Goal: Information Seeking & Learning: Learn about a topic

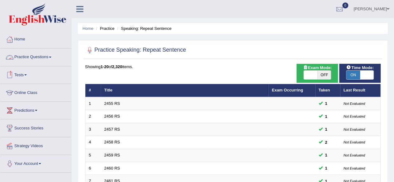
click at [71, 64] on link "Practice Questions" at bounding box center [35, 57] width 71 height 16
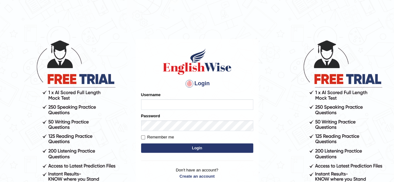
type input "PujaC"
click at [196, 147] on button "Login" at bounding box center [197, 148] width 112 height 9
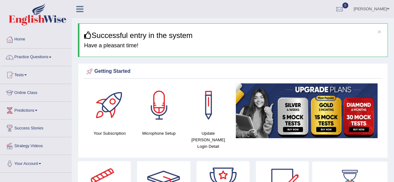
click at [47, 57] on link "Practice Questions" at bounding box center [35, 57] width 71 height 16
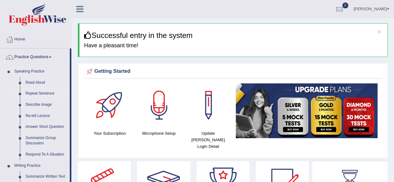
click at [41, 95] on link "Repeat Sentence" at bounding box center [46, 93] width 47 height 11
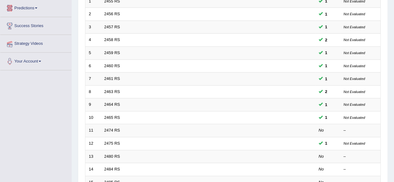
scroll to position [112, 0]
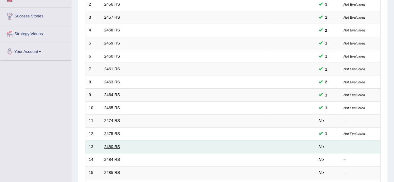
click at [106, 146] on link "2480 RS" at bounding box center [112, 147] width 16 height 5
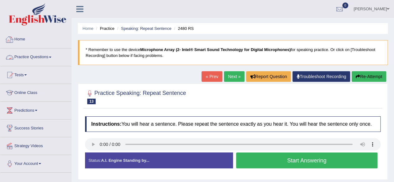
click at [52, 55] on link "Practice Questions" at bounding box center [35, 57] width 71 height 16
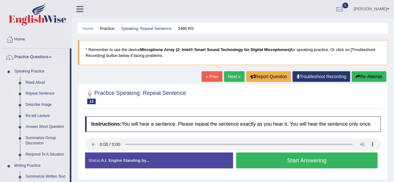
click at [34, 95] on link "Repeat Sentence" at bounding box center [46, 93] width 47 height 11
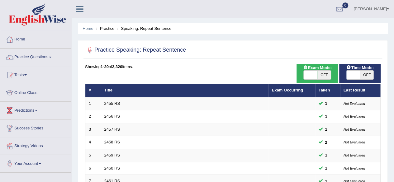
click at [362, 75] on span "OFF" at bounding box center [367, 75] width 14 height 9
checkbox input "true"
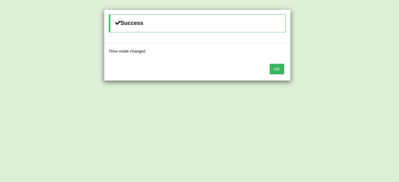
click at [277, 69] on button "OK" at bounding box center [276, 69] width 14 height 11
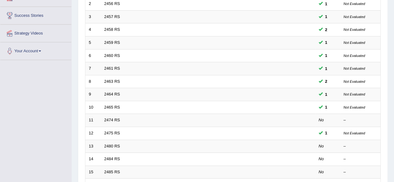
scroll to position [125, 0]
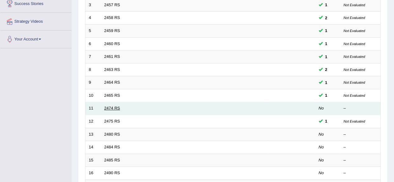
click at [114, 106] on link "2474 RS" at bounding box center [112, 108] width 16 height 5
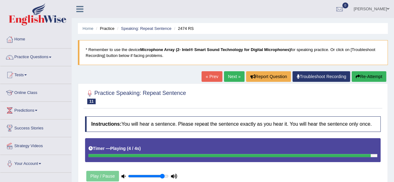
click at [161, 177] on input "range" at bounding box center [148, 176] width 41 height 5
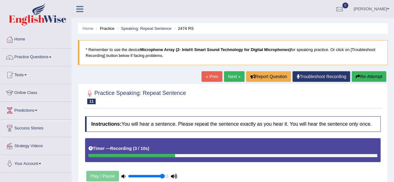
type input "0.85"
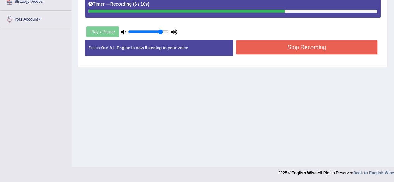
click at [298, 48] on button "Stop Recording" at bounding box center [307, 47] width 142 height 14
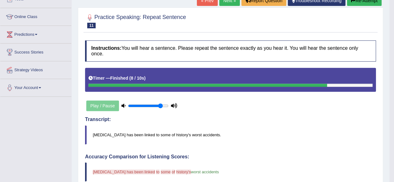
scroll to position [57, 0]
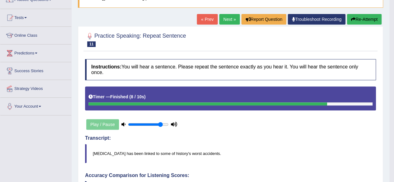
click at [230, 18] on link "Next »" at bounding box center [229, 19] width 21 height 11
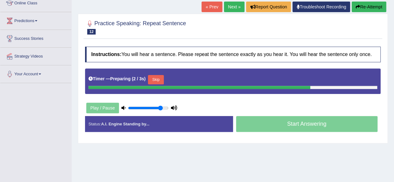
scroll to position [100, 0]
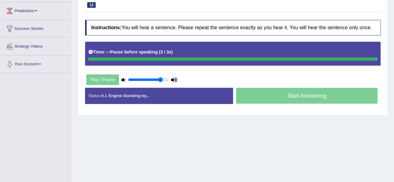
click at [174, 140] on div "Home Practice Speaking: Repeat Sentence 2475 RS * Remember to use the device Mi…" at bounding box center [233, 56] width 322 height 312
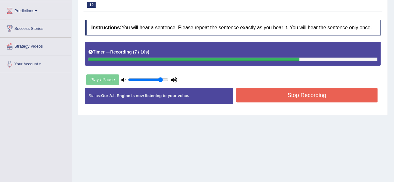
click at [307, 94] on button "Stop Recording" at bounding box center [307, 95] width 142 height 14
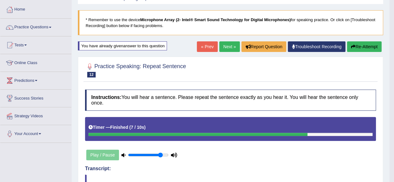
scroll to position [25, 0]
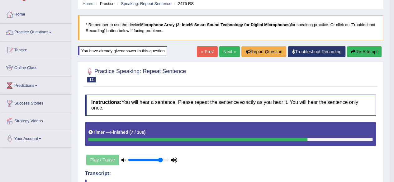
click at [231, 51] on link "Next »" at bounding box center [229, 51] width 21 height 11
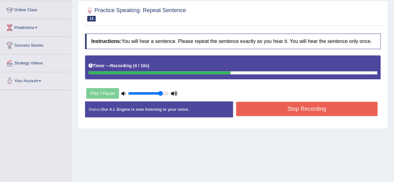
scroll to position [82, 0]
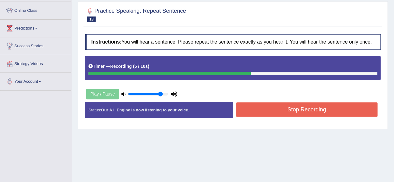
click at [267, 107] on button "Stop Recording" at bounding box center [307, 110] width 142 height 14
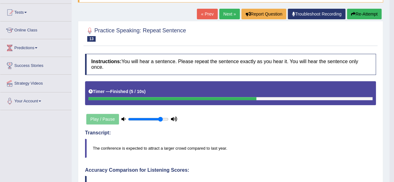
scroll to position [62, 0]
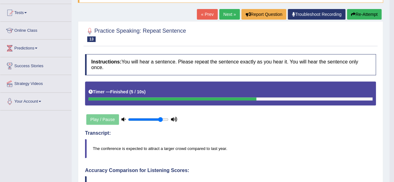
click at [230, 14] on link "Next »" at bounding box center [229, 14] width 21 height 11
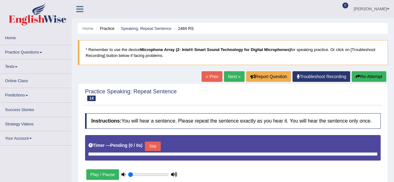
type input "0.85"
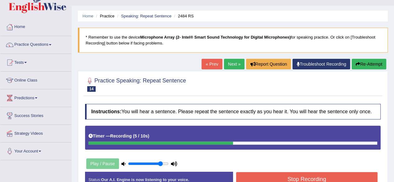
scroll to position [25, 0]
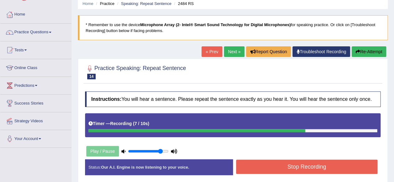
click at [328, 165] on button "Stop Recording" at bounding box center [307, 167] width 142 height 14
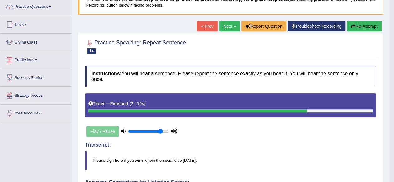
scroll to position [50, 0]
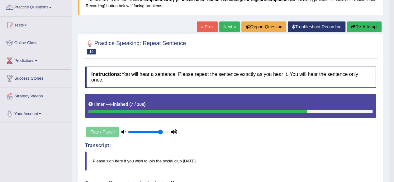
click at [227, 24] on link "Next »" at bounding box center [229, 26] width 21 height 11
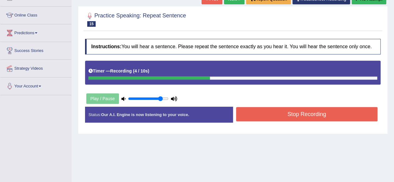
scroll to position [87, 0]
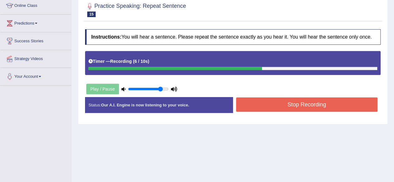
click at [298, 104] on button "Stop Recording" at bounding box center [307, 105] width 142 height 14
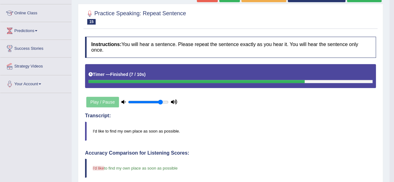
scroll to position [62, 0]
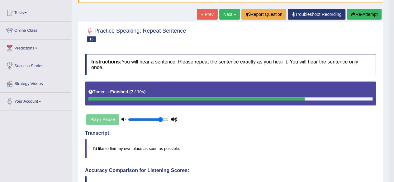
click at [222, 14] on link "Next »" at bounding box center [229, 14] width 21 height 11
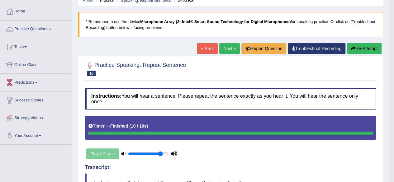
scroll to position [25, 0]
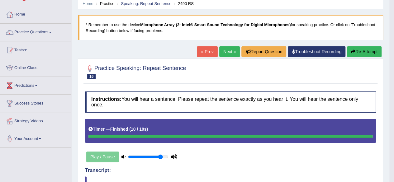
click at [230, 54] on link "Next »" at bounding box center [229, 51] width 21 height 11
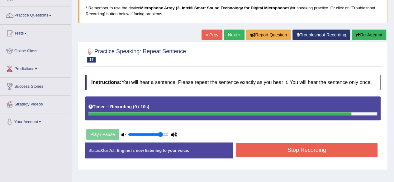
scroll to position [50, 0]
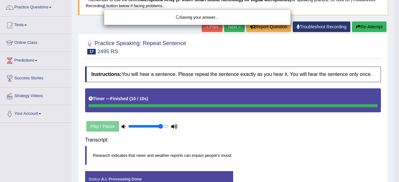
click at [328, 132] on body "Toggle navigation Home Practice Questions Speaking Practice Read Aloud Repeat S…" at bounding box center [199, 41] width 399 height 182
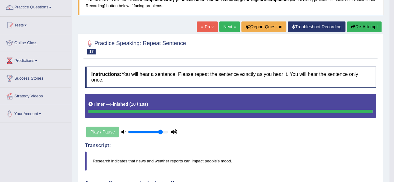
click at [229, 23] on link "Next »" at bounding box center [229, 26] width 21 height 11
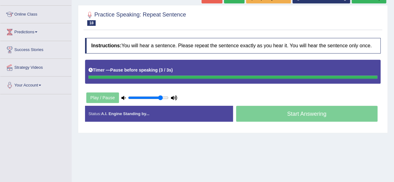
scroll to position [87, 0]
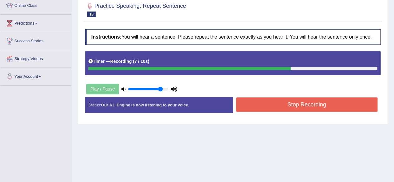
click at [313, 102] on button "Stop Recording" at bounding box center [307, 105] width 142 height 14
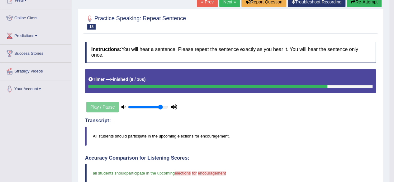
scroll to position [62, 0]
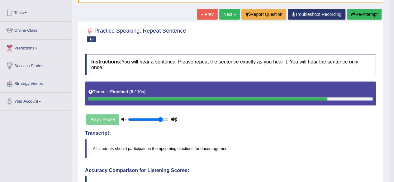
click at [228, 13] on link "Next »" at bounding box center [229, 14] width 21 height 11
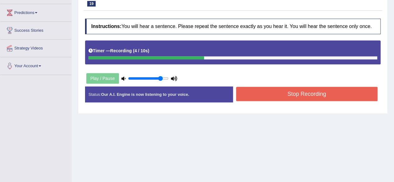
scroll to position [100, 0]
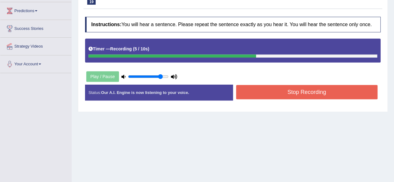
click at [291, 92] on button "Stop Recording" at bounding box center [307, 92] width 142 height 14
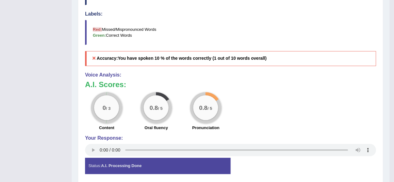
scroll to position [274, 0]
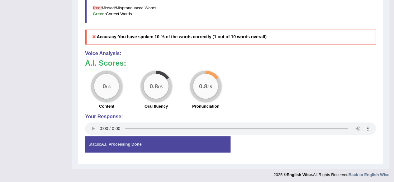
click at [93, 101] on div "0 / 3 Content" at bounding box center [107, 91] width 50 height 40
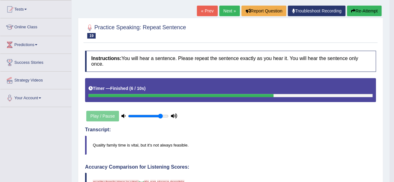
scroll to position [62, 0]
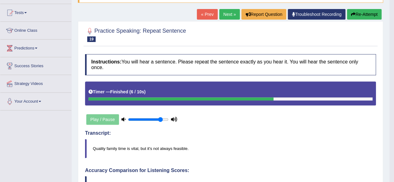
click at [227, 13] on link "Next »" at bounding box center [229, 14] width 21 height 11
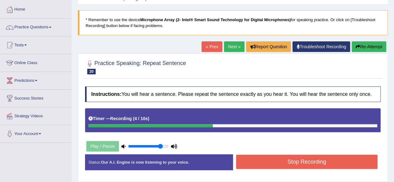
scroll to position [37, 0]
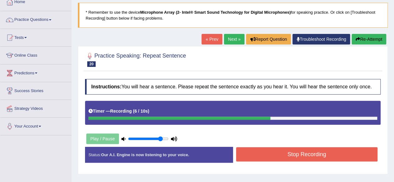
click at [298, 150] on button "Stop Recording" at bounding box center [307, 154] width 142 height 14
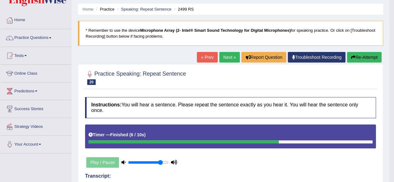
scroll to position [12, 0]
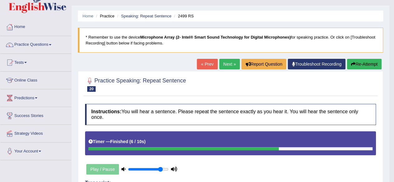
click at [228, 65] on link "Next »" at bounding box center [229, 64] width 21 height 11
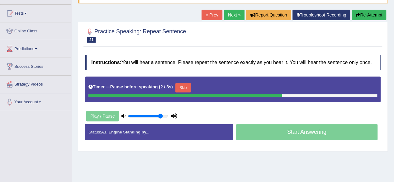
scroll to position [62, 0]
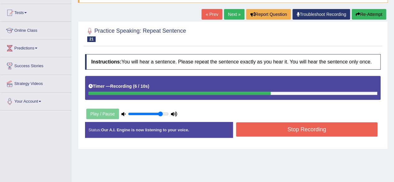
click at [274, 126] on button "Stop Recording" at bounding box center [307, 129] width 142 height 14
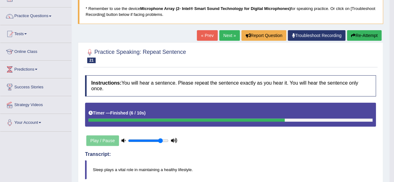
scroll to position [25, 0]
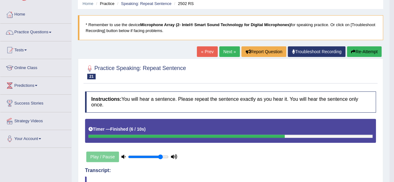
click at [226, 52] on link "Next »" at bounding box center [229, 51] width 21 height 11
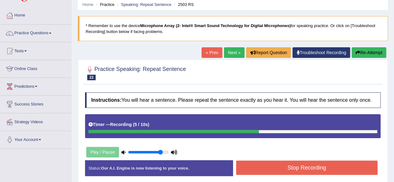
scroll to position [25, 0]
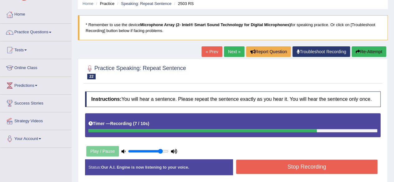
click at [304, 167] on button "Stop Recording" at bounding box center [307, 167] width 142 height 14
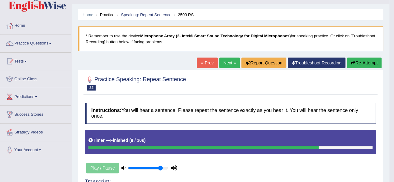
scroll to position [0, 0]
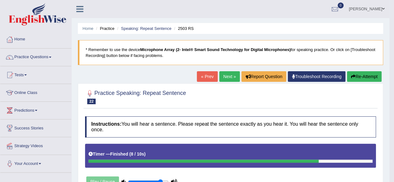
click at [221, 76] on link "Next »" at bounding box center [229, 76] width 21 height 11
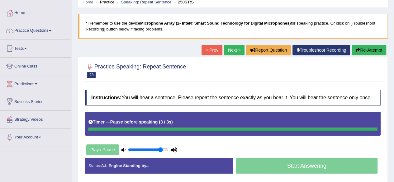
scroll to position [37, 0]
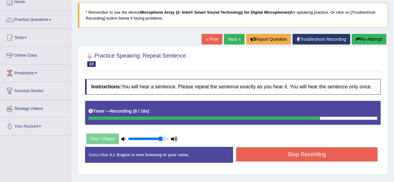
click at [283, 150] on button "Stop Recording" at bounding box center [307, 154] width 142 height 14
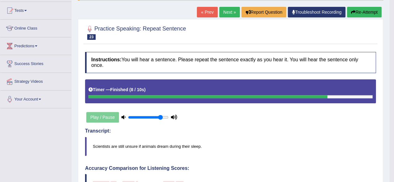
scroll to position [50, 0]
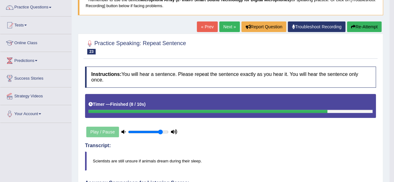
click at [222, 25] on link "Next »" at bounding box center [229, 26] width 21 height 11
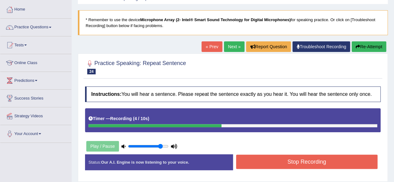
scroll to position [37, 0]
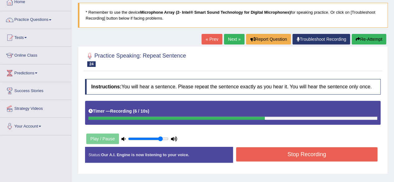
click at [306, 152] on button "Stop Recording" at bounding box center [307, 154] width 142 height 14
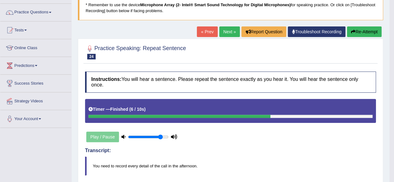
scroll to position [0, 0]
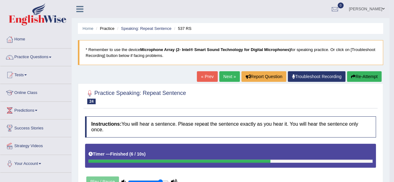
click at [228, 74] on link "Next »" at bounding box center [229, 76] width 21 height 11
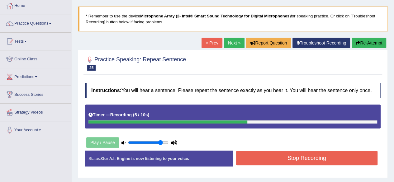
scroll to position [50, 0]
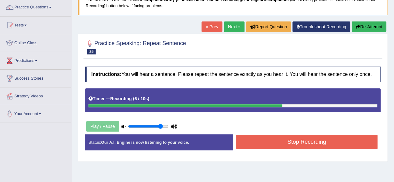
click at [300, 140] on button "Stop Recording" at bounding box center [307, 142] width 142 height 14
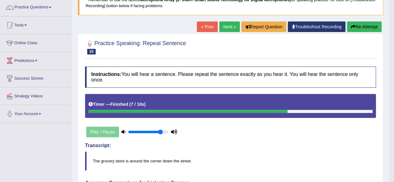
click at [227, 24] on link "Next »" at bounding box center [229, 26] width 21 height 11
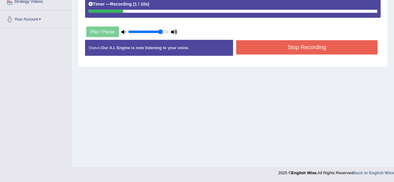
scroll to position [145, 0]
click at [295, 43] on button "Stop Recording" at bounding box center [307, 47] width 142 height 14
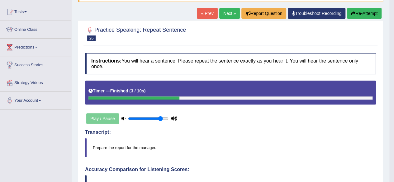
scroll to position [62, 0]
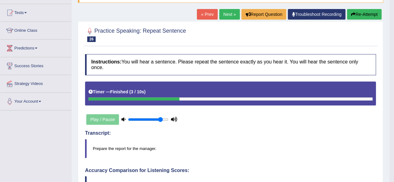
click at [224, 15] on link "Next »" at bounding box center [229, 14] width 21 height 11
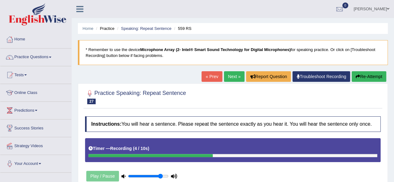
scroll to position [12, 0]
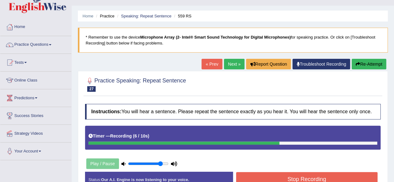
click at [312, 179] on button "Stop Recording" at bounding box center [307, 179] width 142 height 14
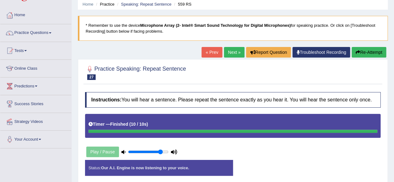
scroll to position [25, 0]
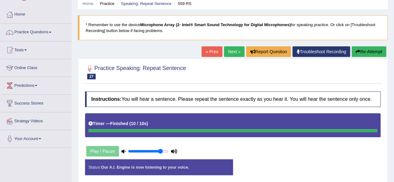
click at [225, 53] on link "Next »" at bounding box center [234, 51] width 21 height 11
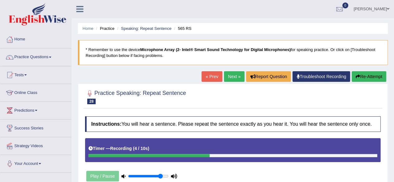
click at [235, 75] on link "Next »" at bounding box center [234, 76] width 21 height 11
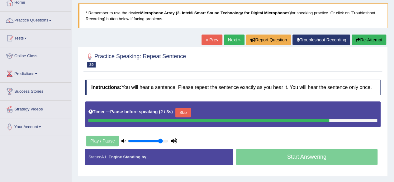
scroll to position [37, 0]
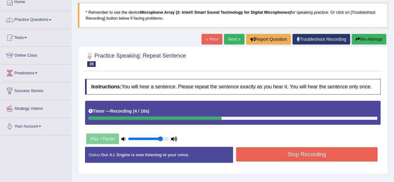
click at [287, 151] on button "Stop Recording" at bounding box center [307, 154] width 142 height 14
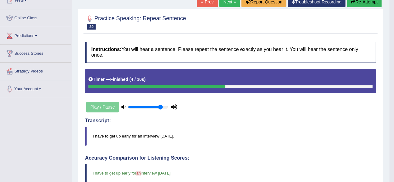
scroll to position [62, 0]
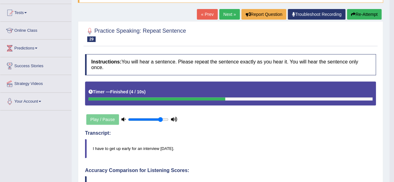
click at [231, 12] on link "Next »" at bounding box center [229, 14] width 21 height 11
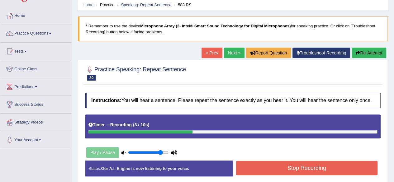
scroll to position [25, 0]
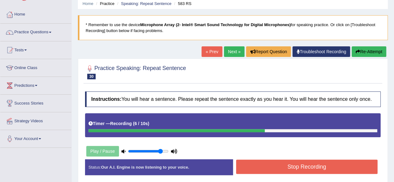
click at [310, 168] on button "Stop Recording" at bounding box center [307, 167] width 142 height 14
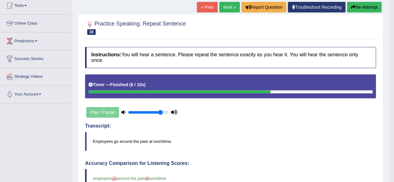
scroll to position [62, 0]
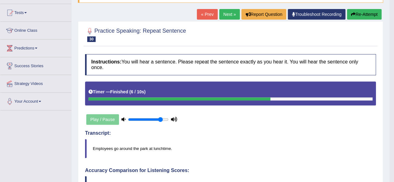
click at [224, 11] on link "Next »" at bounding box center [229, 14] width 21 height 11
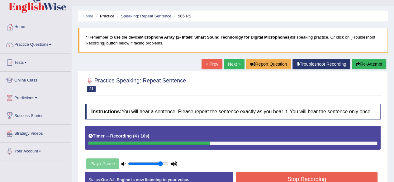
scroll to position [25, 0]
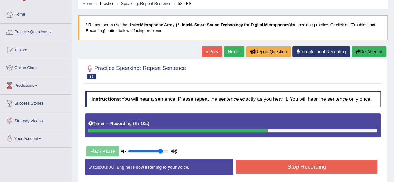
click at [283, 164] on button "Stop Recording" at bounding box center [307, 167] width 142 height 14
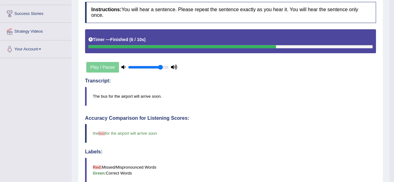
scroll to position [0, 0]
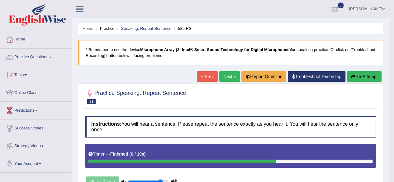
click at [231, 79] on link "Next »" at bounding box center [229, 76] width 21 height 11
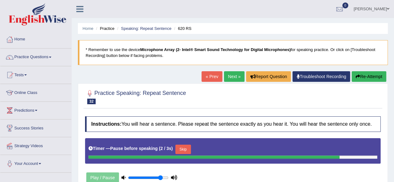
click at [370, 71] on button "Re-Attempt" at bounding box center [369, 76] width 35 height 11
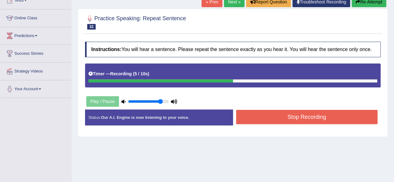
click at [315, 114] on button "Stop Recording" at bounding box center [307, 117] width 142 height 14
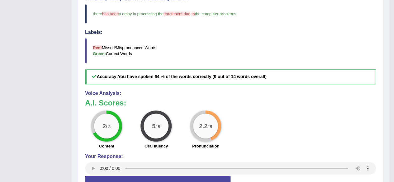
scroll to position [75, 0]
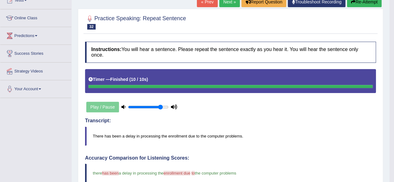
click at [227, 3] on link "Next »" at bounding box center [229, 2] width 21 height 11
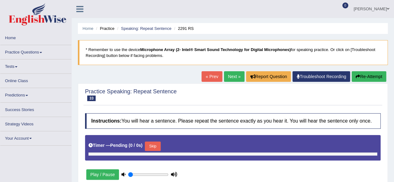
type input "0.85"
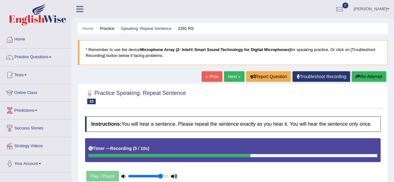
scroll to position [12, 0]
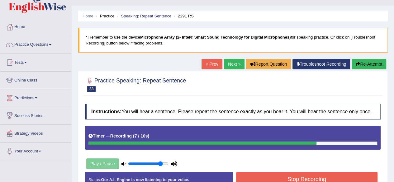
click at [305, 173] on button "Stop Recording" at bounding box center [307, 179] width 142 height 14
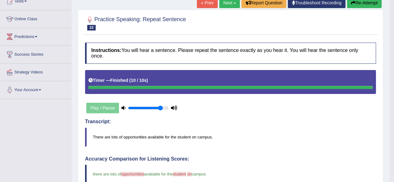
scroll to position [62, 0]
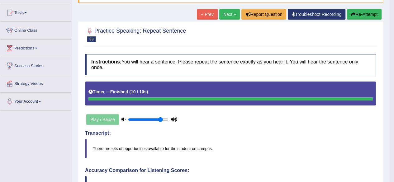
click at [226, 16] on link "Next »" at bounding box center [229, 14] width 21 height 11
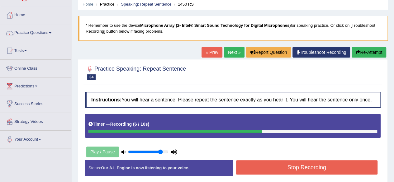
scroll to position [25, 0]
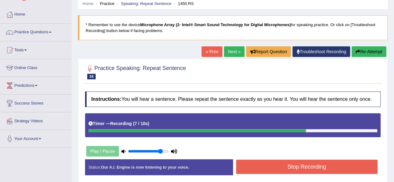
click at [331, 165] on button "Stop Recording" at bounding box center [307, 167] width 142 height 14
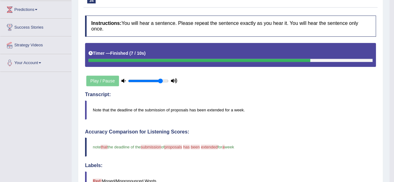
scroll to position [62, 0]
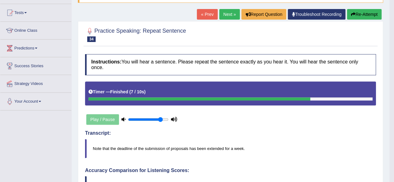
click at [222, 13] on link "Next »" at bounding box center [229, 14] width 21 height 11
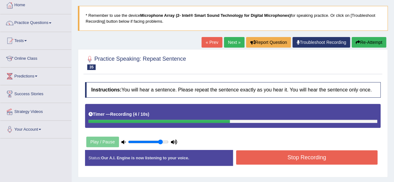
scroll to position [50, 0]
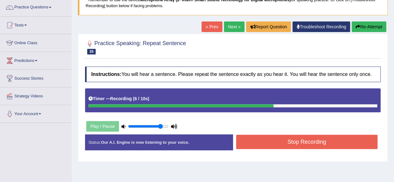
click at [314, 141] on button "Stop Recording" at bounding box center [307, 142] width 142 height 14
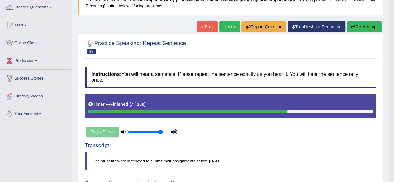
click at [229, 24] on link "Next »" at bounding box center [229, 26] width 21 height 11
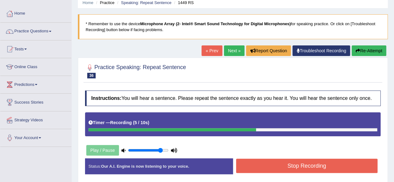
scroll to position [37, 0]
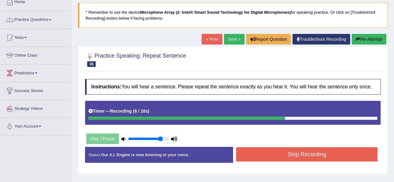
click at [302, 153] on button "Stop Recording" at bounding box center [307, 154] width 142 height 14
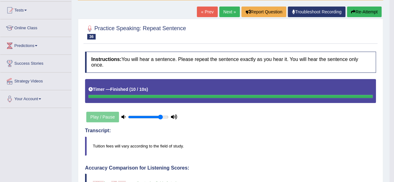
scroll to position [50, 0]
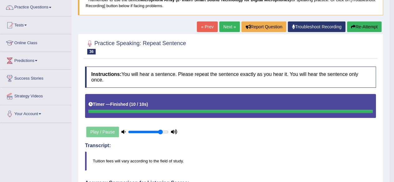
click at [226, 24] on link "Next »" at bounding box center [229, 26] width 21 height 11
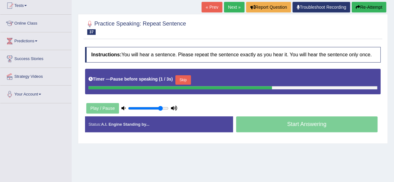
scroll to position [75, 0]
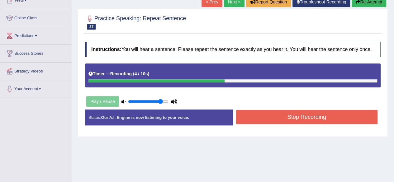
click at [300, 117] on button "Stop Recording" at bounding box center [307, 117] width 142 height 14
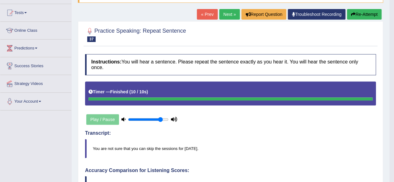
scroll to position [50, 0]
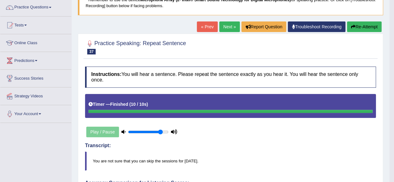
click at [228, 27] on link "Next »" at bounding box center [229, 26] width 21 height 11
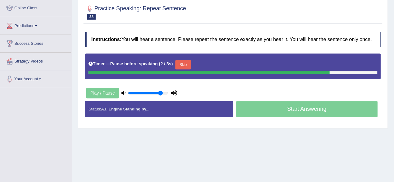
scroll to position [100, 0]
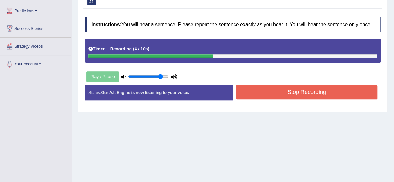
click at [288, 94] on button "Stop Recording" at bounding box center [307, 92] width 142 height 14
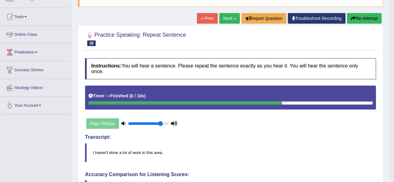
scroll to position [50, 0]
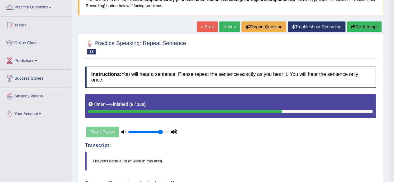
click at [226, 25] on link "Next »" at bounding box center [229, 26] width 21 height 11
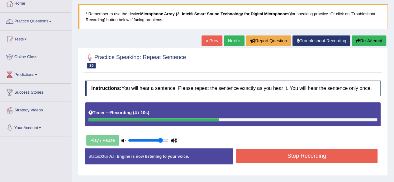
scroll to position [37, 0]
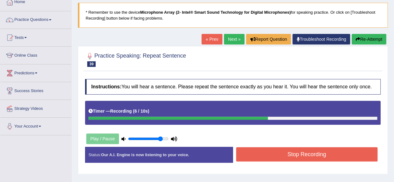
click at [310, 155] on button "Stop Recording" at bounding box center [307, 154] width 142 height 14
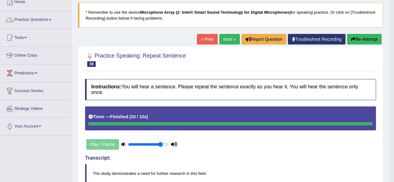
click at [36, 21] on link "Practice Questions" at bounding box center [35, 19] width 71 height 16
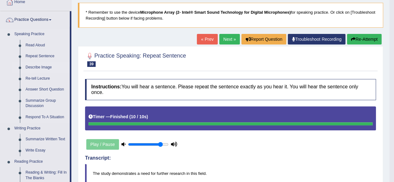
click at [35, 68] on link "Describe Image" at bounding box center [46, 67] width 47 height 11
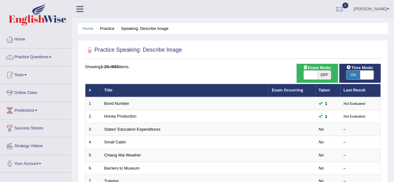
click at [126, 127] on link "States' Education Expenditures" at bounding box center [132, 129] width 56 height 5
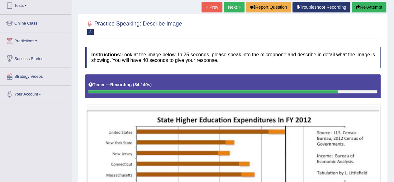
scroll to position [62, 0]
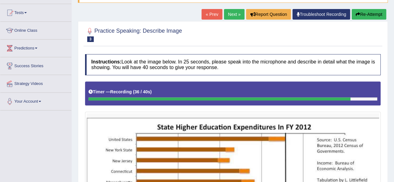
click at [374, 13] on button "Re-Attempt" at bounding box center [369, 14] width 35 height 11
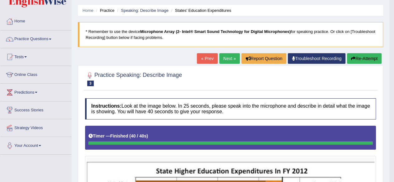
scroll to position [11, 0]
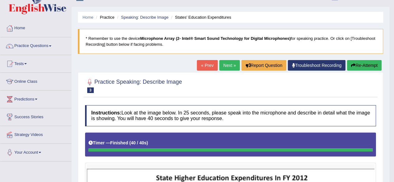
click at [229, 64] on link "Next »" at bounding box center [229, 65] width 21 height 11
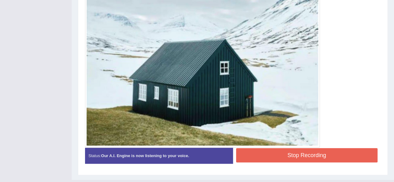
scroll to position [236, 0]
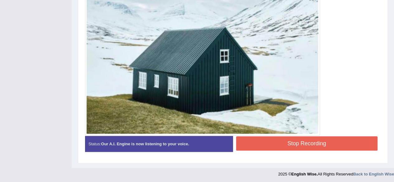
click at [292, 141] on button "Stop Recording" at bounding box center [307, 143] width 142 height 14
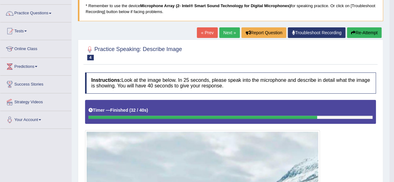
scroll to position [36, 0]
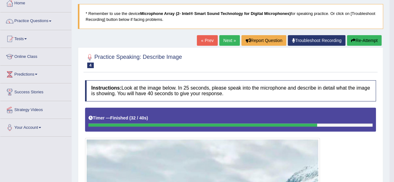
click at [227, 37] on link "Next »" at bounding box center [229, 40] width 21 height 11
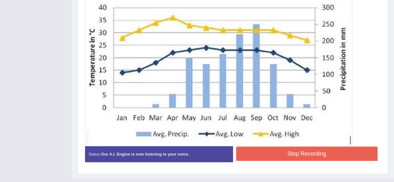
scroll to position [199, 0]
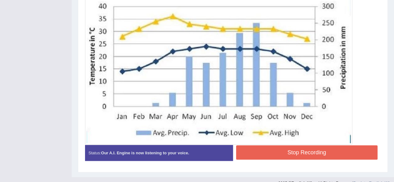
click at [307, 148] on button "Stop Recording" at bounding box center [307, 152] width 142 height 14
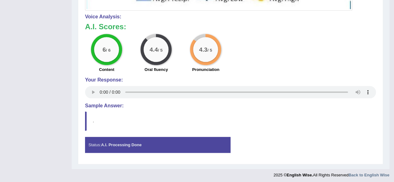
scroll to position [334, 0]
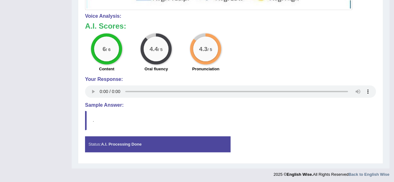
click at [135, 142] on strong "A.I. Processing Done" at bounding box center [121, 144] width 41 height 5
click at [100, 104] on h4 "Sample Answer:" at bounding box center [230, 106] width 291 height 6
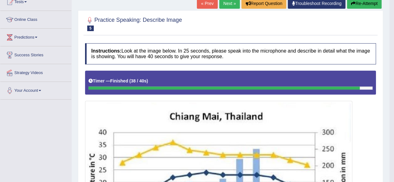
scroll to position [73, 0]
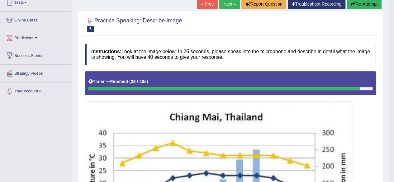
click at [227, 4] on link "Next »" at bounding box center [229, 4] width 21 height 11
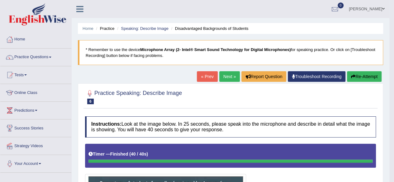
click at [224, 76] on link "Next »" at bounding box center [229, 76] width 21 height 11
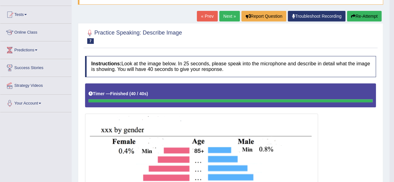
scroll to position [25, 0]
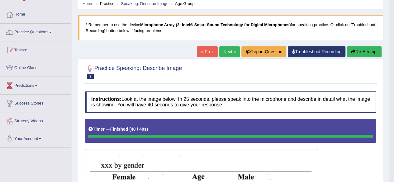
click at [228, 55] on link "Next »" at bounding box center [229, 51] width 21 height 11
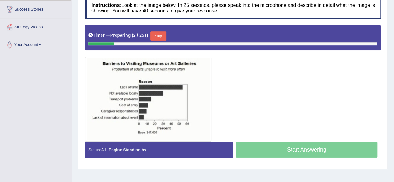
scroll to position [145, 0]
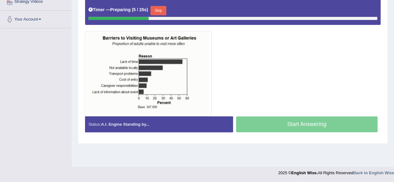
click at [163, 9] on button "Skip" at bounding box center [158, 10] width 16 height 9
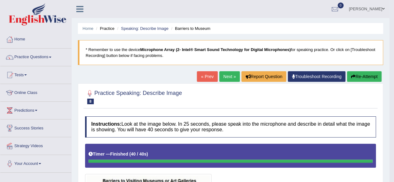
scroll to position [0, 0]
click at [51, 56] on link "Practice Questions" at bounding box center [35, 57] width 71 height 16
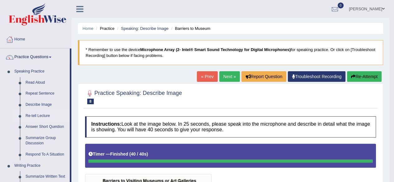
click at [44, 114] on link "Re-tell Lecture" at bounding box center [46, 116] width 47 height 11
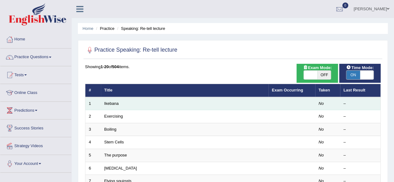
click at [112, 106] on td "Ikebana" at bounding box center [185, 103] width 168 height 13
click at [109, 103] on link "Ikebana" at bounding box center [111, 103] width 14 height 5
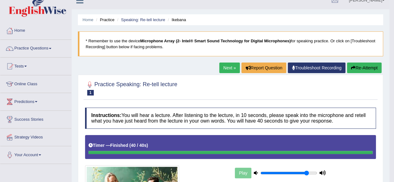
scroll to position [8, 0]
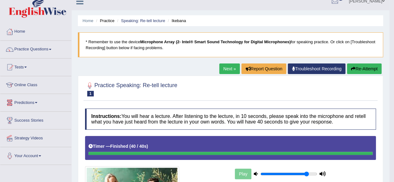
click at [223, 66] on link "Next »" at bounding box center [229, 69] width 21 height 11
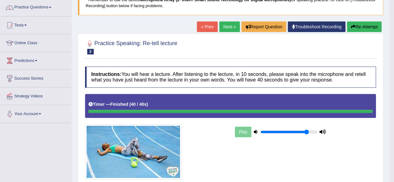
scroll to position [37, 0]
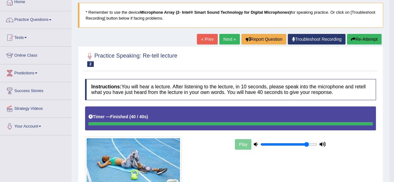
click at [227, 38] on link "Next »" at bounding box center [229, 39] width 21 height 11
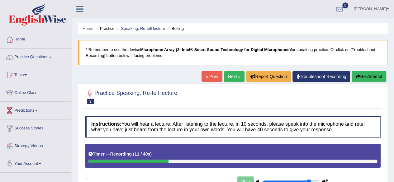
click at [369, 81] on button "Re-Attempt" at bounding box center [369, 76] width 35 height 11
click at [370, 77] on button "Re-Attempt" at bounding box center [369, 76] width 35 height 11
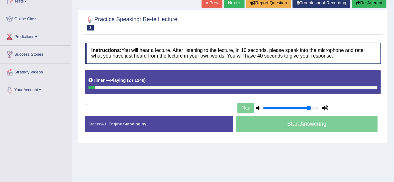
scroll to position [75, 0]
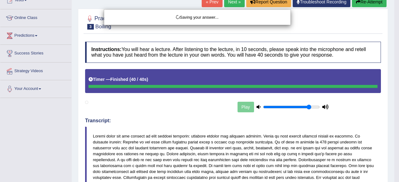
click at [370, 77] on div "Saving your answer..." at bounding box center [199, 91] width 399 height 182
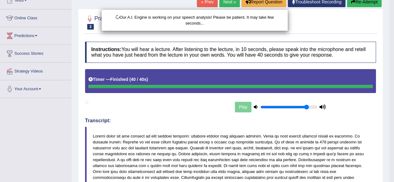
scroll to position [234, 0]
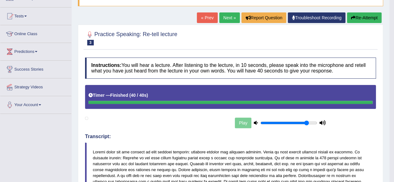
scroll to position [22, 0]
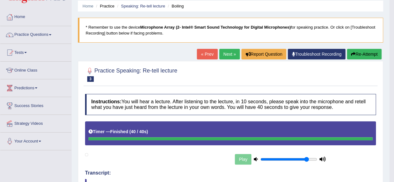
click at [48, 33] on link "Practice Questions" at bounding box center [35, 34] width 71 height 16
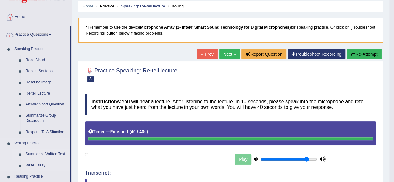
click at [38, 153] on link "Summarize Written Text" at bounding box center [46, 154] width 47 height 11
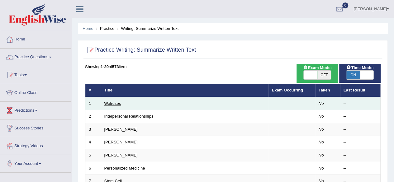
click at [113, 102] on link "Walruses" at bounding box center [112, 103] width 17 height 5
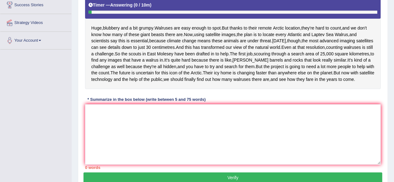
scroll to position [125, 0]
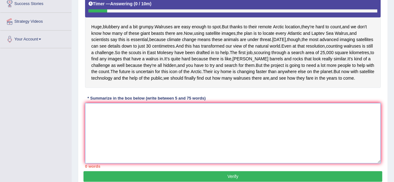
click at [107, 146] on textarea at bounding box center [233, 133] width 296 height 60
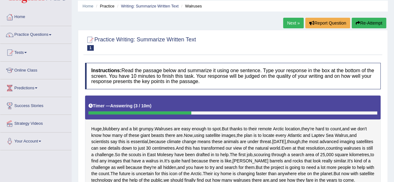
scroll to position [95, 0]
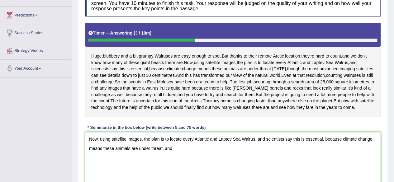
click at [390, 137] on div "Home Practice Writing: Summarize Written Text Walruses Next » Report Question R…" at bounding box center [233, 64] width 322 height 318
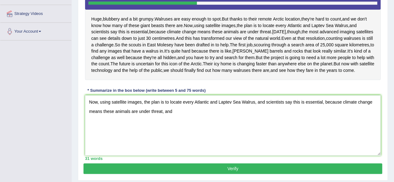
scroll to position [132, 0]
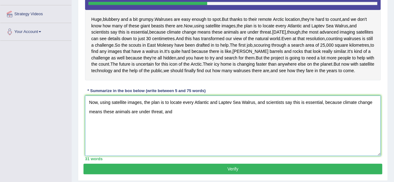
click at [179, 143] on textarea "Now, using satellite images, the plan is to locate every Atlantic and Laptev Se…" at bounding box center [233, 126] width 296 height 60
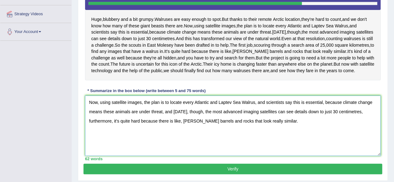
scroll to position [182, 0]
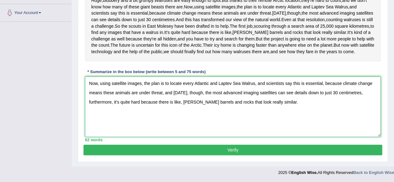
type textarea "Now, using satellite images, the plan is to locate every Atlantic and Laptev Se…"
click at [239, 152] on button "Verify" at bounding box center [232, 150] width 299 height 11
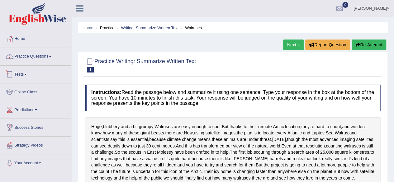
scroll to position [0, 0]
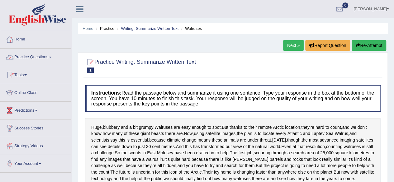
click at [54, 58] on link "Practice Questions" at bounding box center [35, 57] width 71 height 16
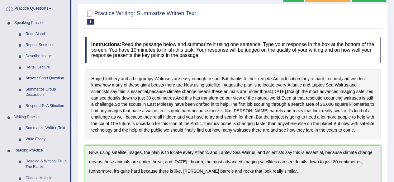
scroll to position [50, 0]
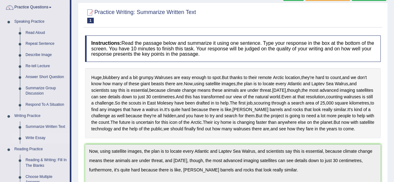
click at [30, 138] on link "Write Essay" at bounding box center [46, 138] width 47 height 11
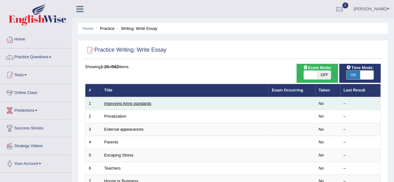
click at [117, 102] on link "Improving living standards" at bounding box center [127, 103] width 47 height 5
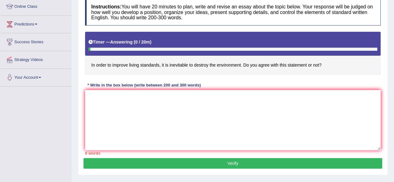
scroll to position [87, 0]
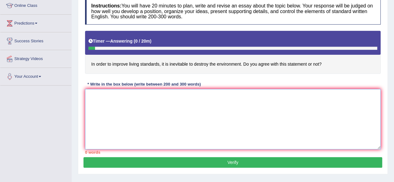
click at [95, 99] on textarea at bounding box center [233, 119] width 296 height 60
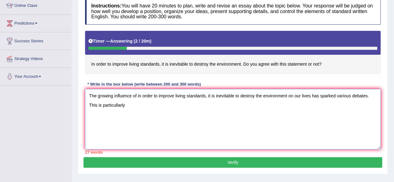
click at [98, 103] on textarea "The growing influence of in order to improve living standards, it is inevitable…" at bounding box center [233, 119] width 296 height 60
click at [145, 106] on textarea "The growing influence of in order to improve living standards, it is inevitable…" at bounding box center [233, 119] width 296 height 60
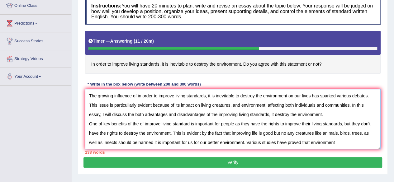
click at [311, 142] on textarea "The growing influence of in order to improve living standards, it is inevitable…" at bounding box center [233, 119] width 296 height 60
click at [363, 141] on textarea "The growing influence of in order to improve living standards, it is inevitable…" at bounding box center [233, 119] width 296 height 60
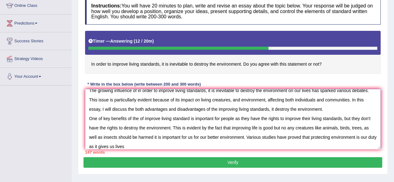
click at [123, 146] on textarea "The growing influence of in order to improve living standards, it is inevitable…" at bounding box center [233, 119] width 296 height 60
click at [155, 147] on textarea "The growing influence of in order to improve living standards, it is inevitable…" at bounding box center [233, 119] width 296 height 60
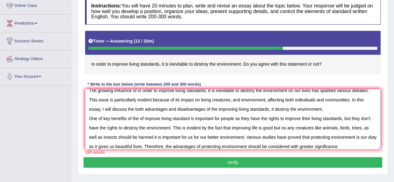
click at [151, 146] on textarea "The growing influence of in order to improve living standards, it is inevitable…" at bounding box center [233, 119] width 296 height 60
click at [154, 146] on textarea "The growing influence of in order to improve living standards, it is inevitable…" at bounding box center [233, 119] width 296 height 60
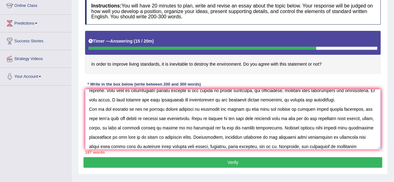
scroll to position [28, 0]
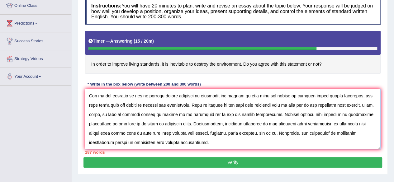
click at [142, 140] on textarea at bounding box center [233, 119] width 296 height 60
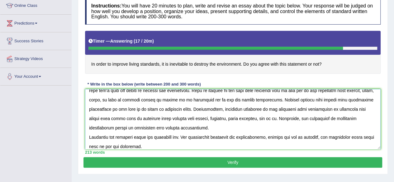
scroll to position [52, 0]
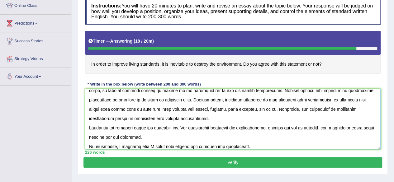
type textarea "The growing influence of in order to improve living standards, it is inevitable…"
click at [202, 161] on button "Verify" at bounding box center [232, 162] width 299 height 11
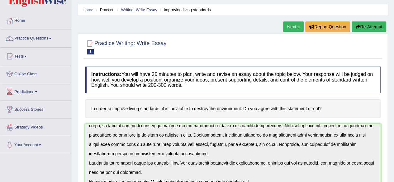
scroll to position [0, 0]
